Goal: Browse casually: Explore the website without a specific task or goal

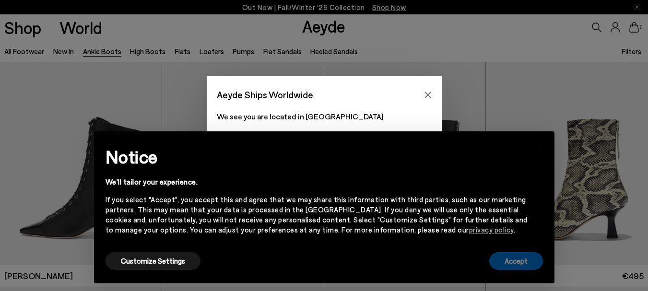
click at [516, 260] on button "Accept" at bounding box center [517, 261] width 54 height 18
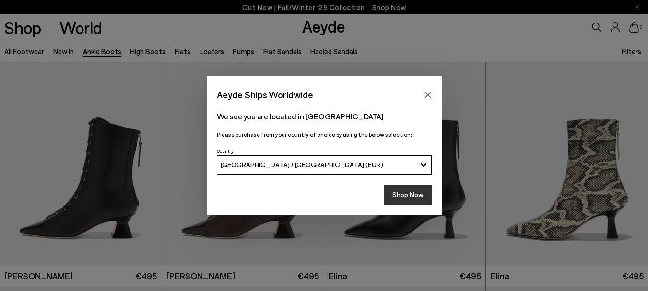
click at [419, 200] on button "Shop Now" at bounding box center [408, 195] width 48 height 20
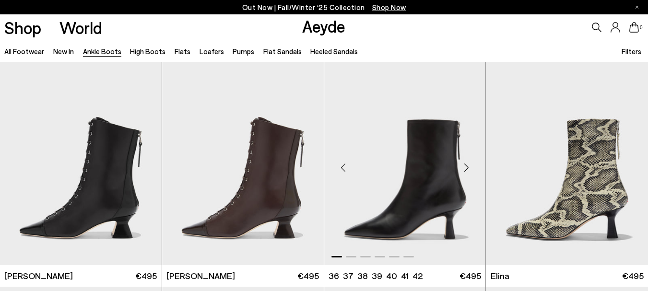
click at [466, 165] on div "Next slide" at bounding box center [466, 167] width 29 height 29
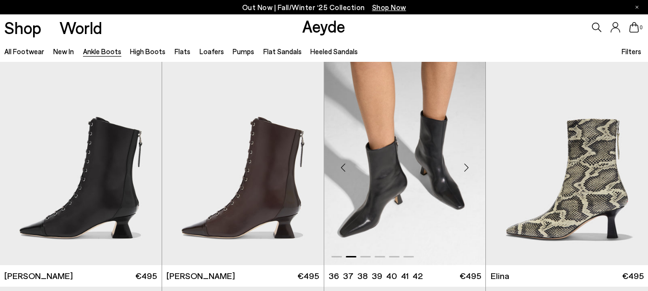
click at [466, 165] on div "Next slide" at bounding box center [466, 167] width 29 height 29
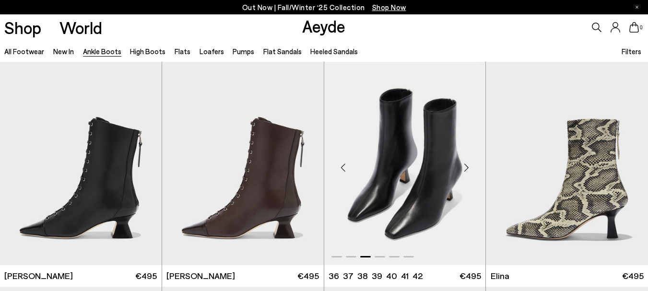
click at [466, 165] on div "Next slide" at bounding box center [466, 167] width 29 height 29
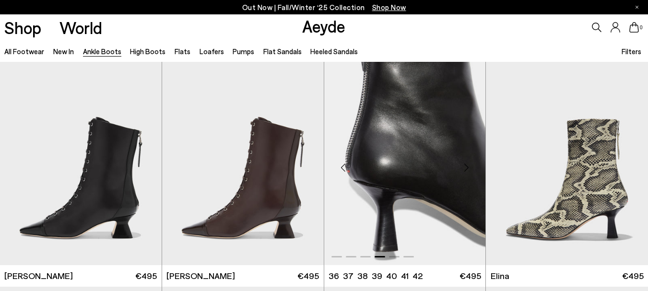
click at [465, 170] on div "Next slide" at bounding box center [466, 167] width 29 height 29
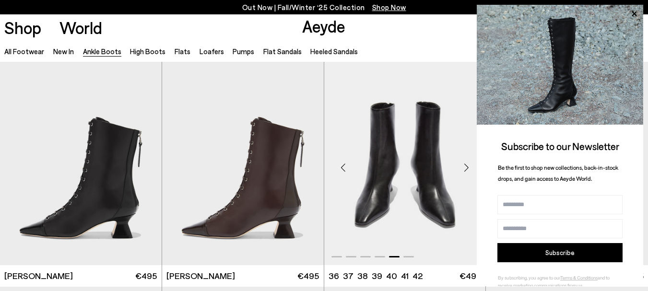
click at [465, 170] on div "Next slide" at bounding box center [466, 167] width 29 height 29
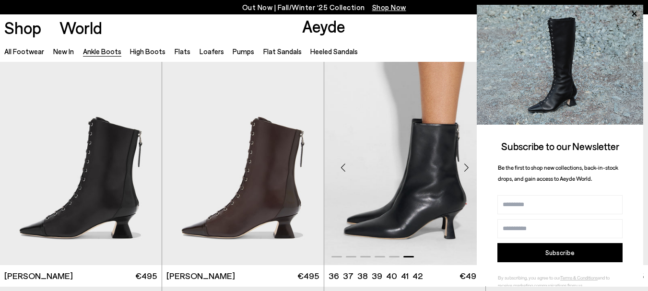
click at [465, 170] on div "Next slide" at bounding box center [466, 167] width 29 height 29
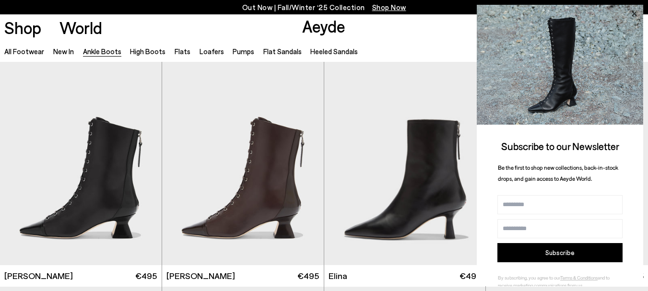
click at [634, 11] on icon at bounding box center [634, 14] width 12 height 12
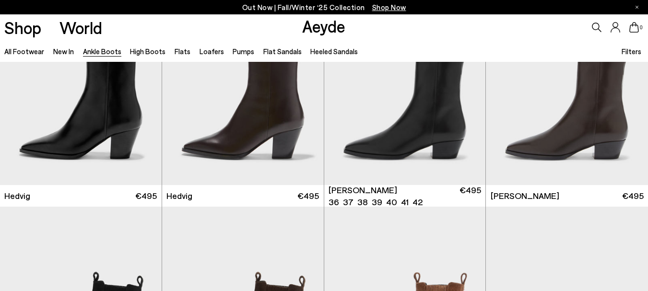
scroll to position [269, 0]
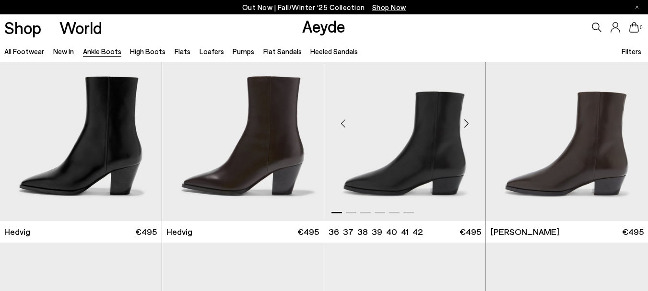
click at [465, 124] on div "Next slide" at bounding box center [466, 123] width 29 height 29
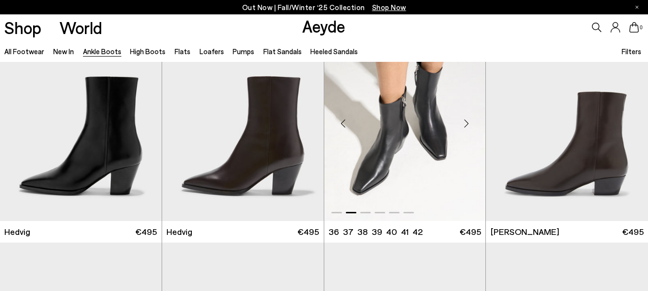
click at [465, 124] on div "Next slide" at bounding box center [466, 123] width 29 height 29
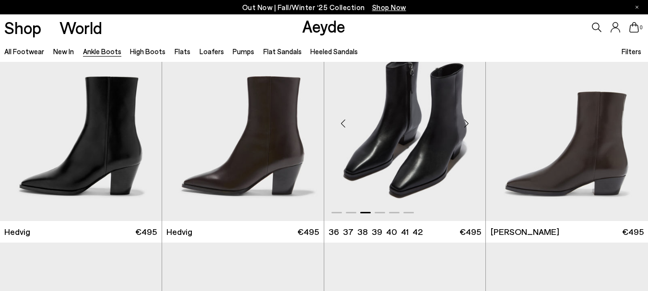
click at [465, 124] on div "Next slide" at bounding box center [466, 123] width 29 height 29
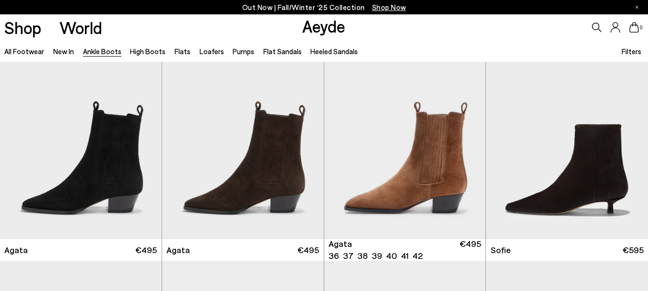
scroll to position [477, 0]
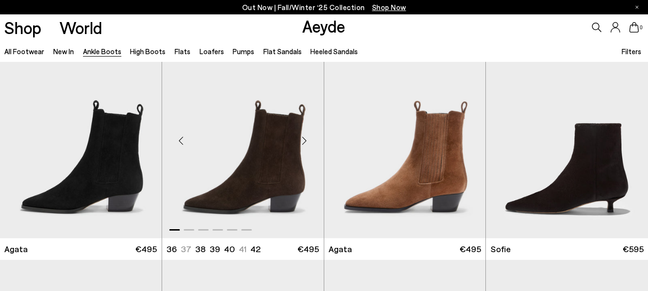
click at [301, 142] on div "Next slide" at bounding box center [304, 140] width 29 height 29
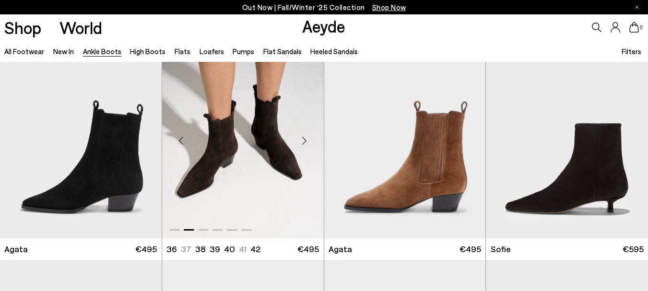
click at [301, 142] on div "Next slide" at bounding box center [304, 140] width 29 height 29
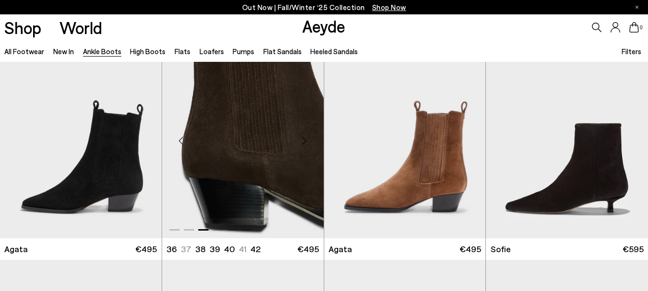
click at [301, 142] on div "Next slide" at bounding box center [304, 140] width 29 height 29
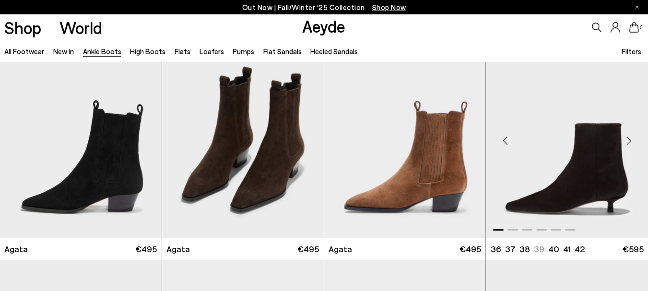
click at [627, 142] on div "Next slide" at bounding box center [629, 140] width 29 height 29
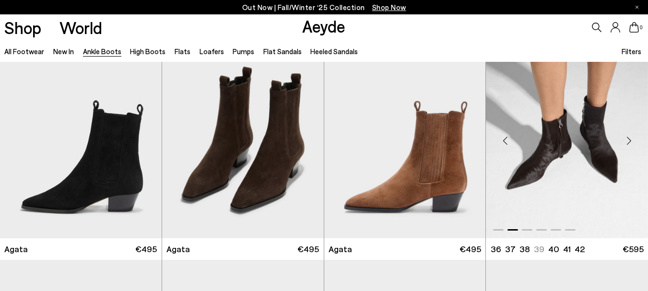
click at [627, 142] on div "Next slide" at bounding box center [629, 140] width 29 height 29
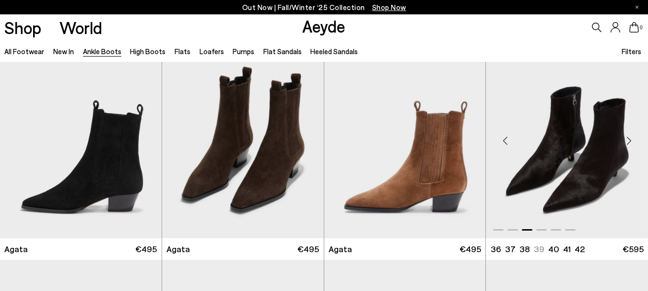
click at [627, 142] on div "Next slide" at bounding box center [629, 140] width 29 height 29
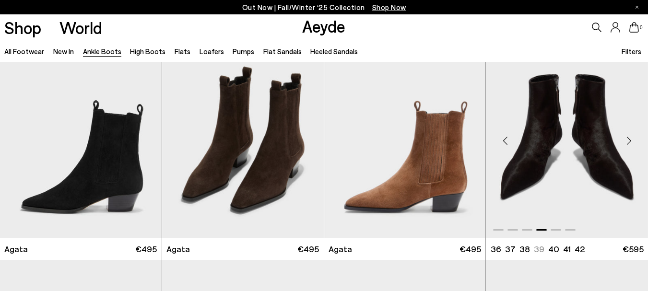
click at [627, 142] on div "Next slide" at bounding box center [629, 140] width 29 height 29
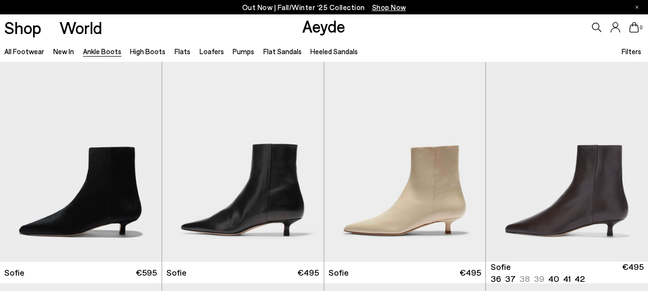
scroll to position [678, 0]
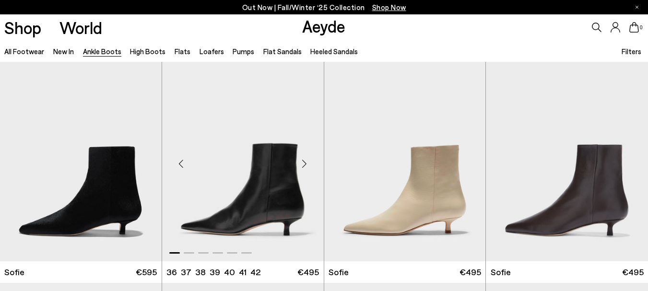
click at [303, 164] on div "Next slide" at bounding box center [304, 164] width 29 height 29
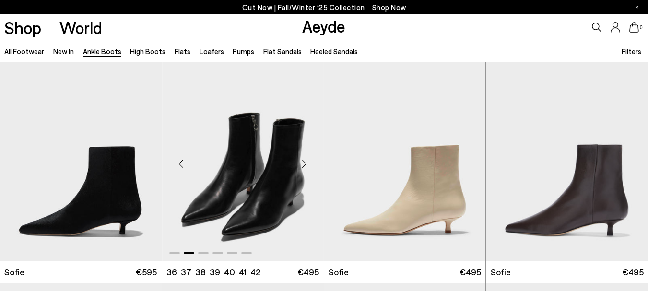
click at [303, 164] on div "Next slide" at bounding box center [304, 164] width 29 height 29
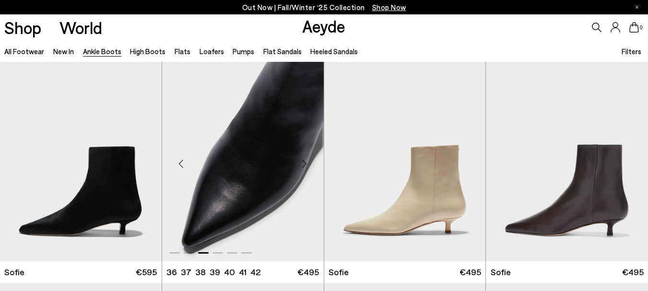
click at [303, 164] on div "Next slide" at bounding box center [304, 164] width 29 height 29
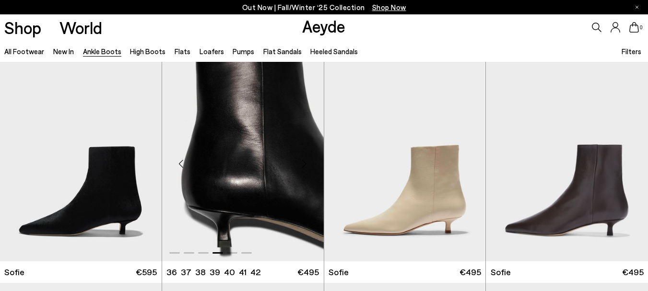
click at [303, 164] on div "Next slide" at bounding box center [304, 164] width 29 height 29
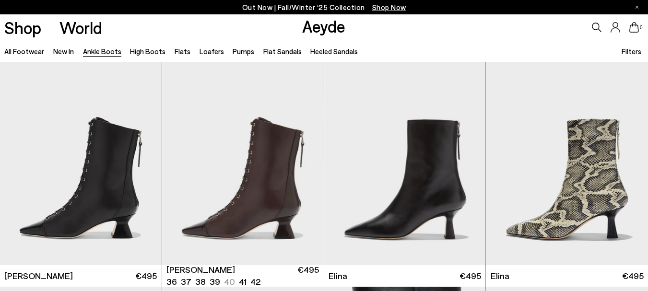
scroll to position [25, 0]
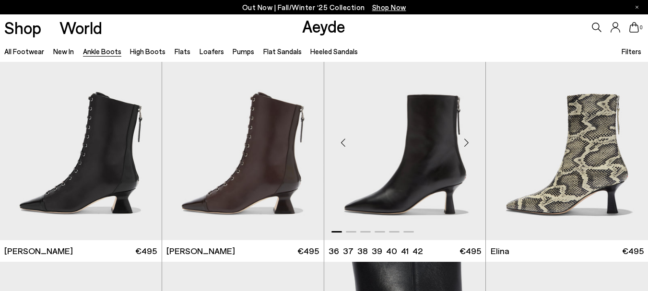
click at [466, 141] on div "Next slide" at bounding box center [466, 142] width 29 height 29
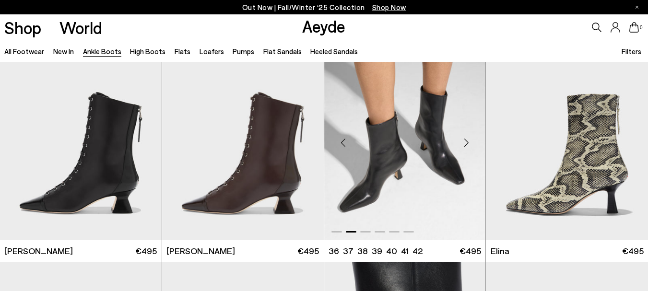
click at [466, 141] on div "Next slide" at bounding box center [466, 142] width 29 height 29
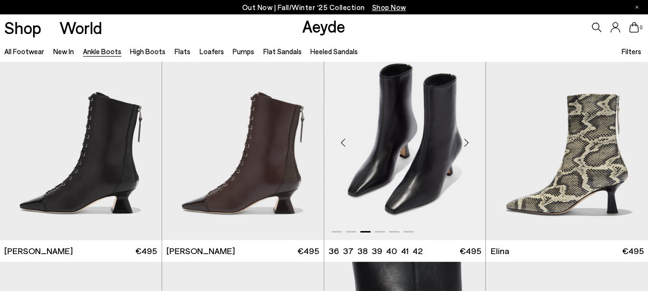
click at [466, 141] on div "Next slide" at bounding box center [466, 142] width 29 height 29
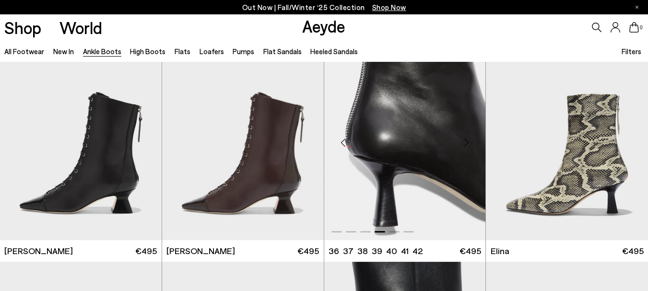
click at [466, 141] on div "Next slide" at bounding box center [466, 142] width 29 height 29
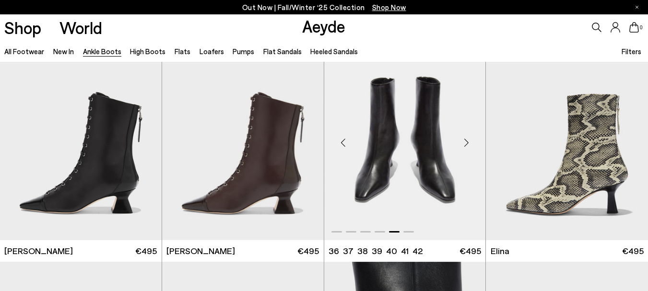
click at [466, 141] on div "Next slide" at bounding box center [466, 142] width 29 height 29
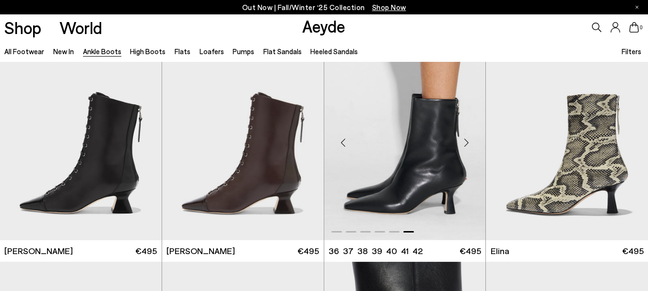
click at [466, 141] on div "Next slide" at bounding box center [466, 142] width 29 height 29
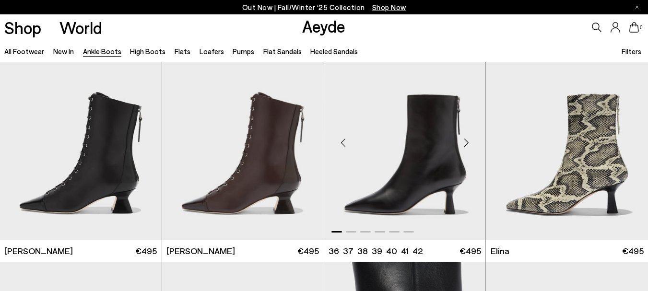
click at [466, 141] on div "Next slide" at bounding box center [466, 142] width 29 height 29
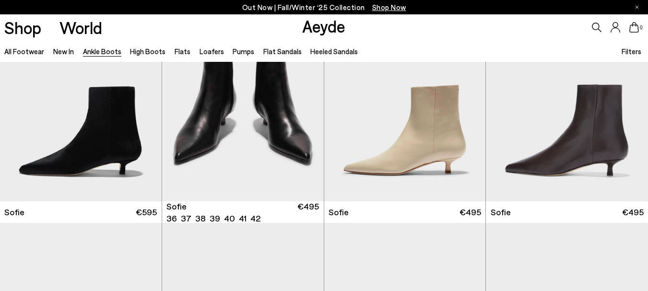
scroll to position [738, 0]
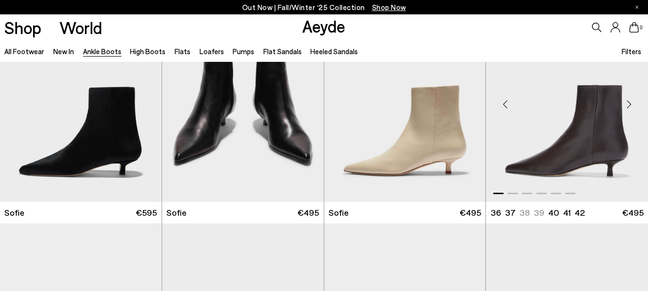
click at [623, 107] on div "Next slide" at bounding box center [629, 104] width 29 height 29
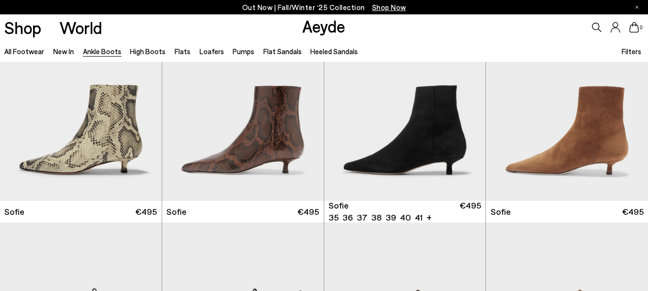
scroll to position [965, 0]
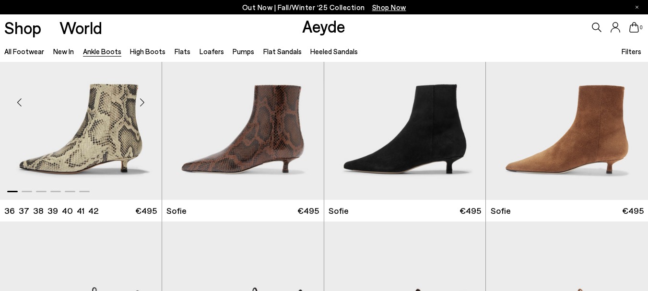
click at [142, 100] on div "Next slide" at bounding box center [142, 102] width 29 height 29
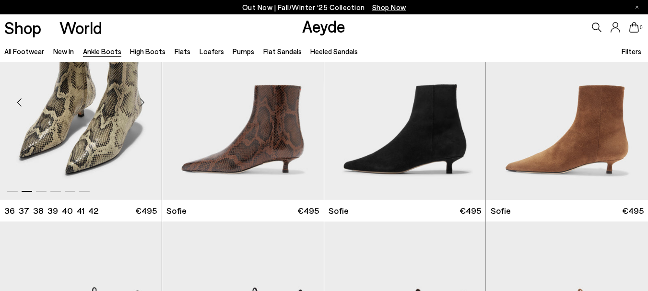
click at [142, 100] on div "Next slide" at bounding box center [142, 102] width 29 height 29
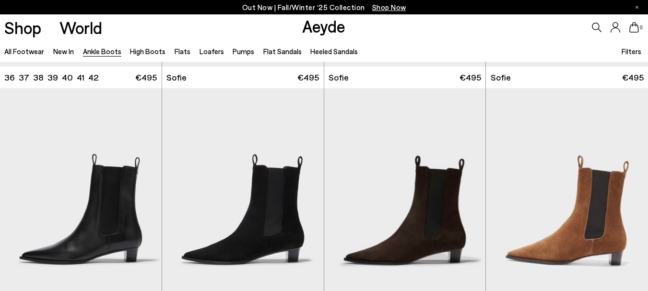
scroll to position [1119, 0]
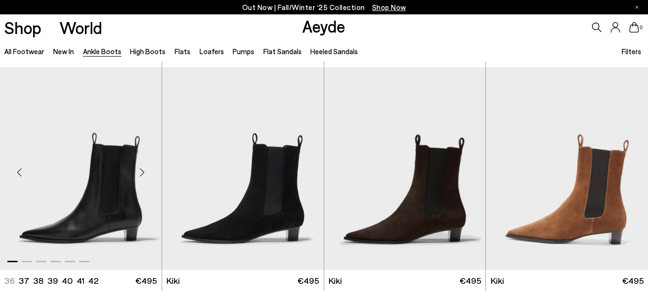
click at [143, 172] on div "Next slide" at bounding box center [142, 172] width 29 height 29
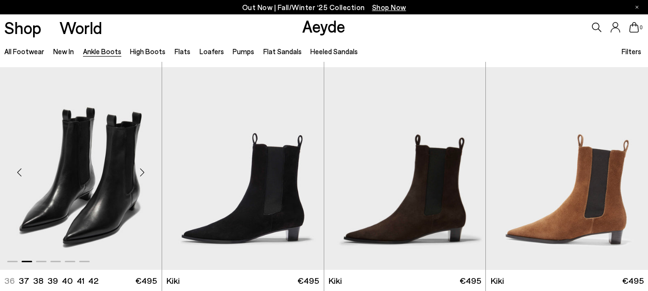
click at [143, 172] on div "Next slide" at bounding box center [142, 172] width 29 height 29
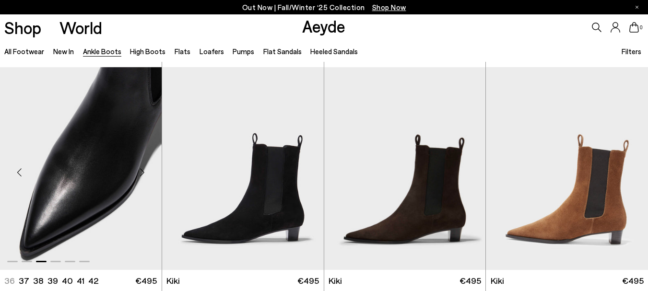
click at [143, 172] on div "Next slide" at bounding box center [142, 172] width 29 height 29
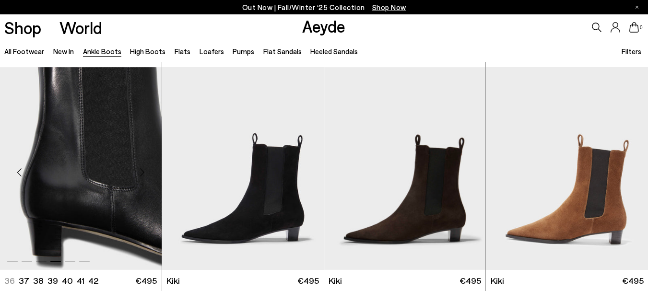
click at [143, 172] on div "Next slide" at bounding box center [142, 172] width 29 height 29
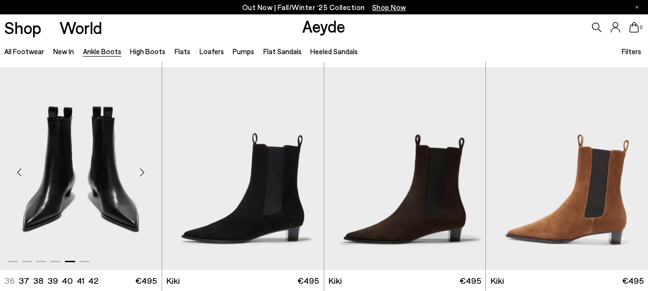
click at [143, 172] on div "Next slide" at bounding box center [142, 172] width 29 height 29
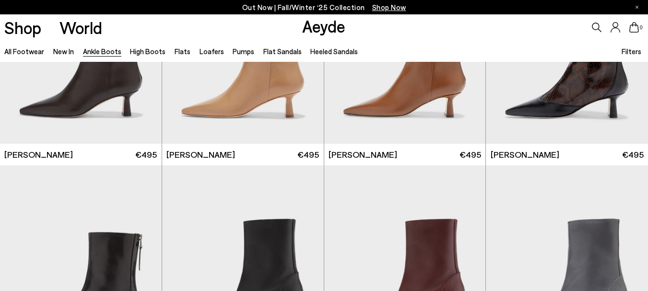
scroll to position [2647, 0]
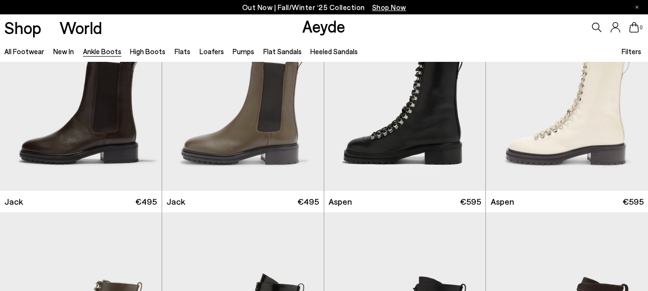
scroll to position [3690, 0]
